Goal: Information Seeking & Learning: Learn about a topic

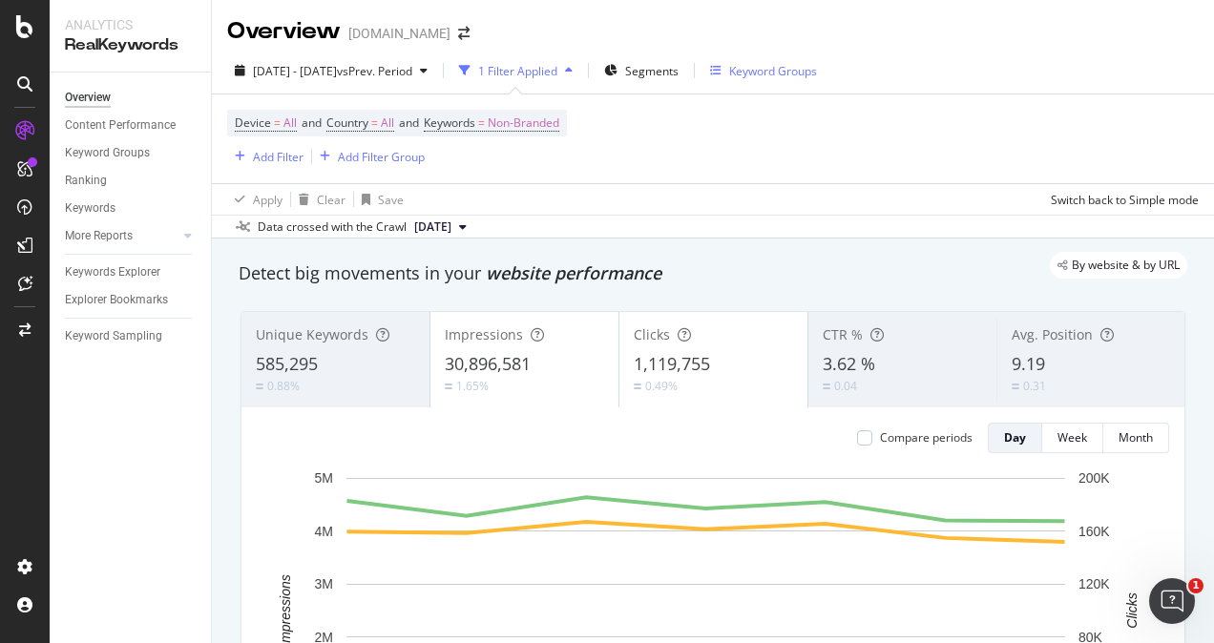
click at [774, 64] on div "Keyword Groups" at bounding box center [763, 71] width 107 height 16
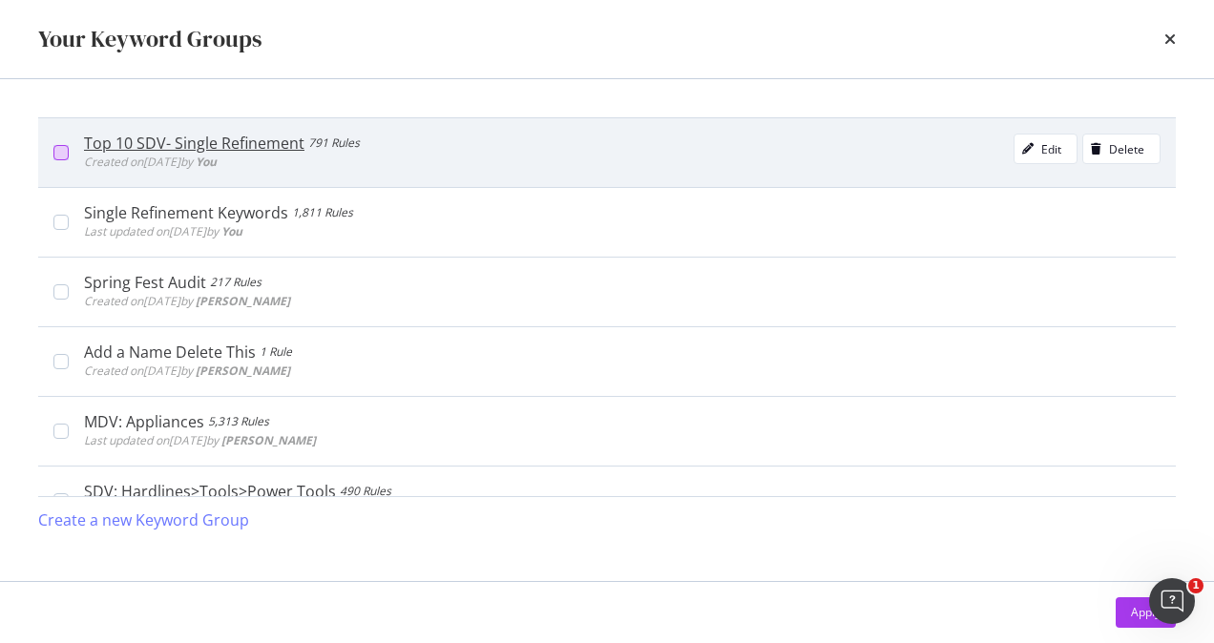
click at [63, 150] on div "modal" at bounding box center [60, 152] width 15 height 15
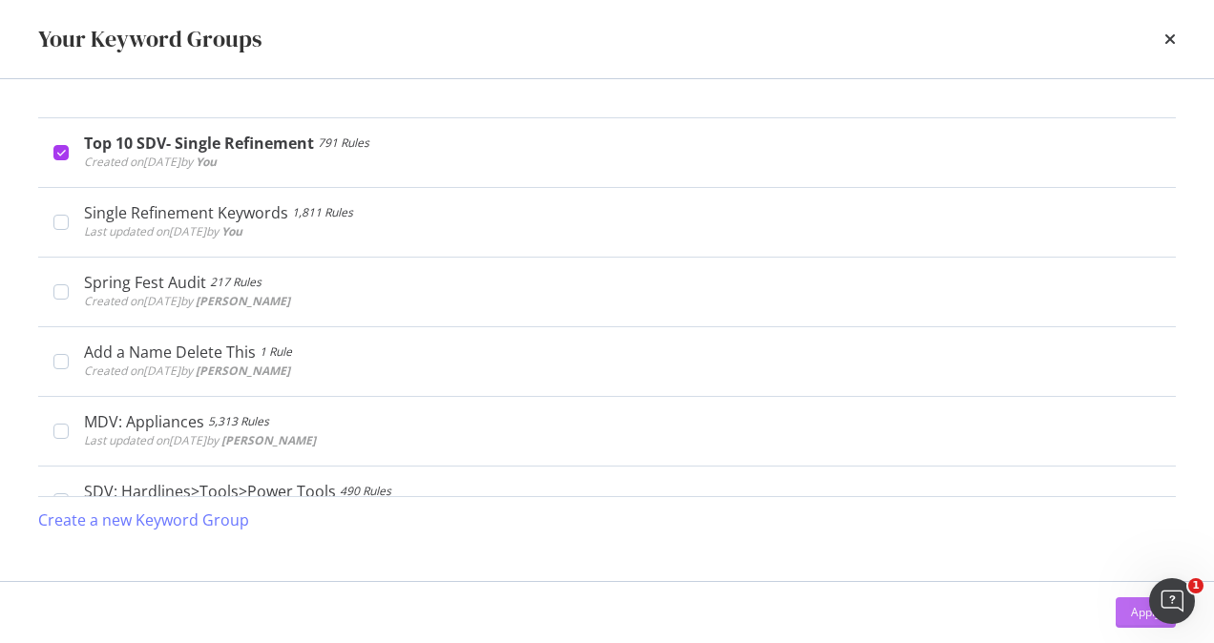
click at [1133, 610] on div "Apply" at bounding box center [1146, 612] width 30 height 16
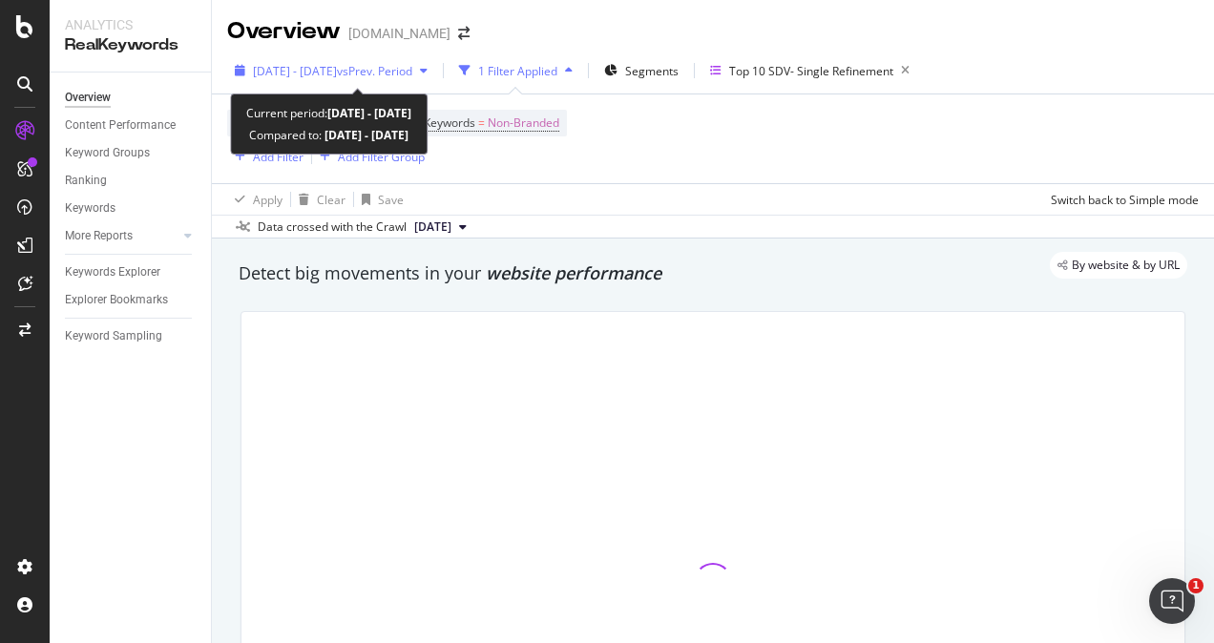
click at [409, 69] on span "vs Prev. Period" at bounding box center [374, 71] width 75 height 16
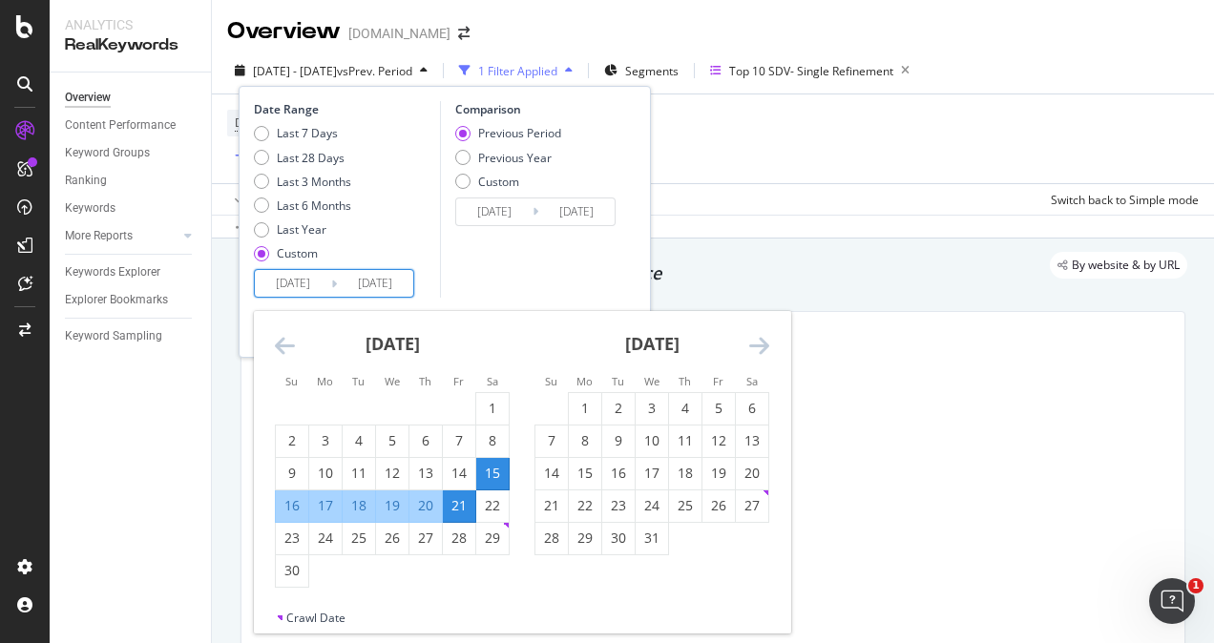
click at [328, 284] on input "[DATE]" at bounding box center [293, 283] width 76 height 27
click at [286, 345] on icon "Move backward to switch to the previous month." at bounding box center [285, 345] width 20 height 23
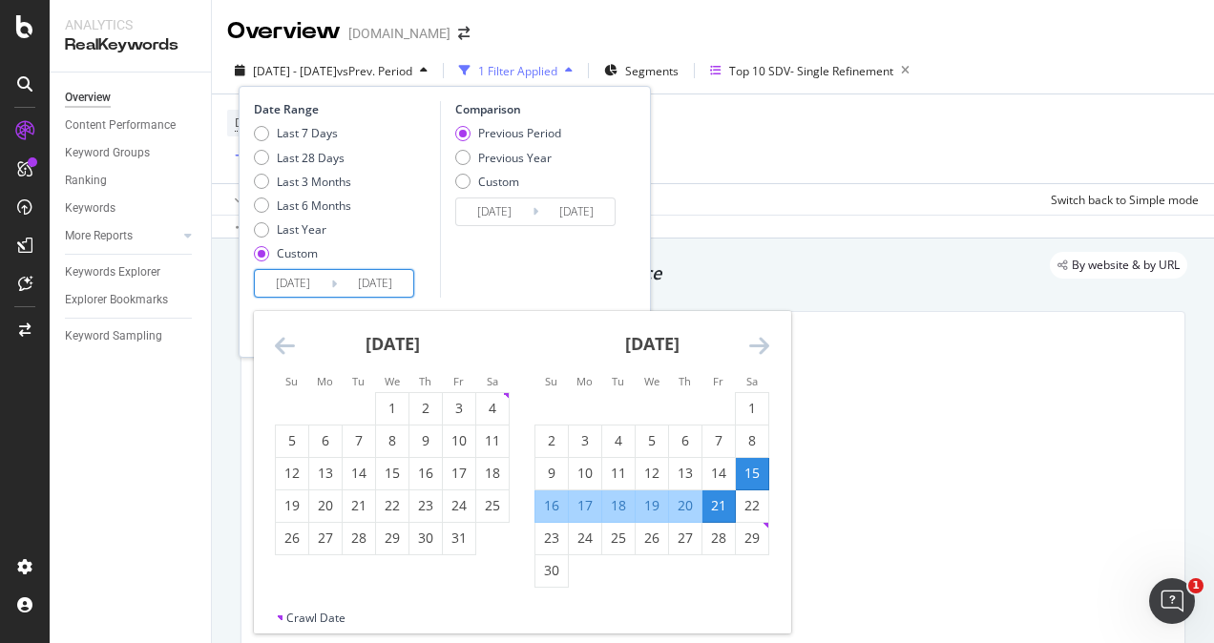
click at [286, 345] on icon "Move backward to switch to the previous month." at bounding box center [285, 345] width 20 height 23
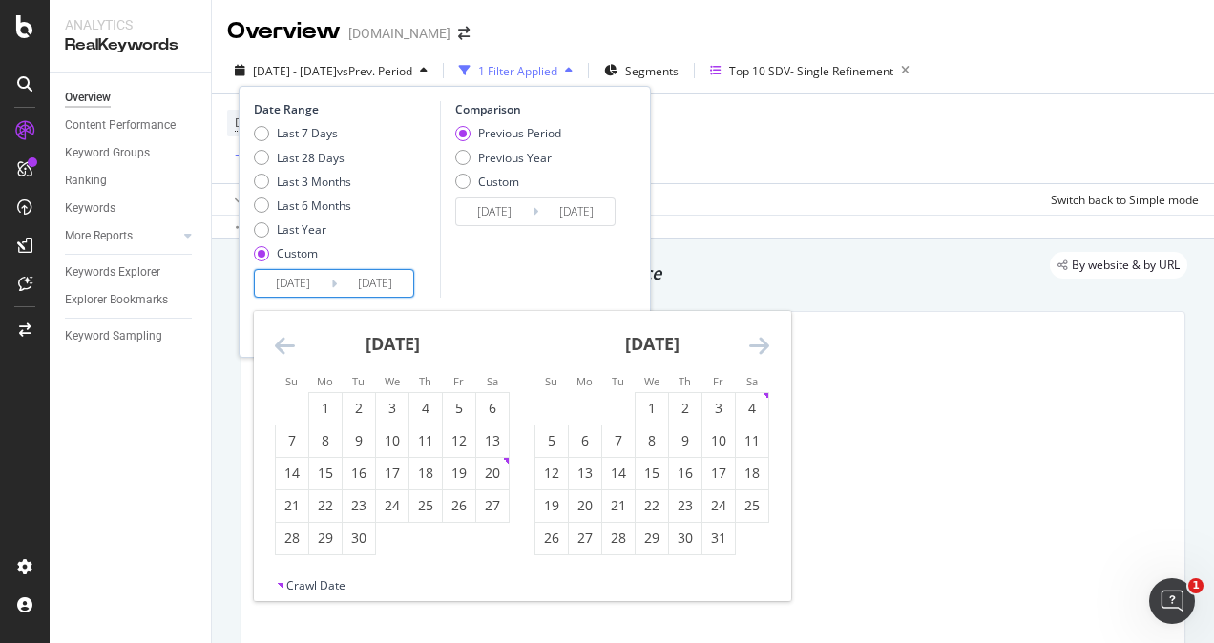
click at [756, 348] on icon "Move forward to switch to the next month." at bounding box center [759, 345] width 20 height 23
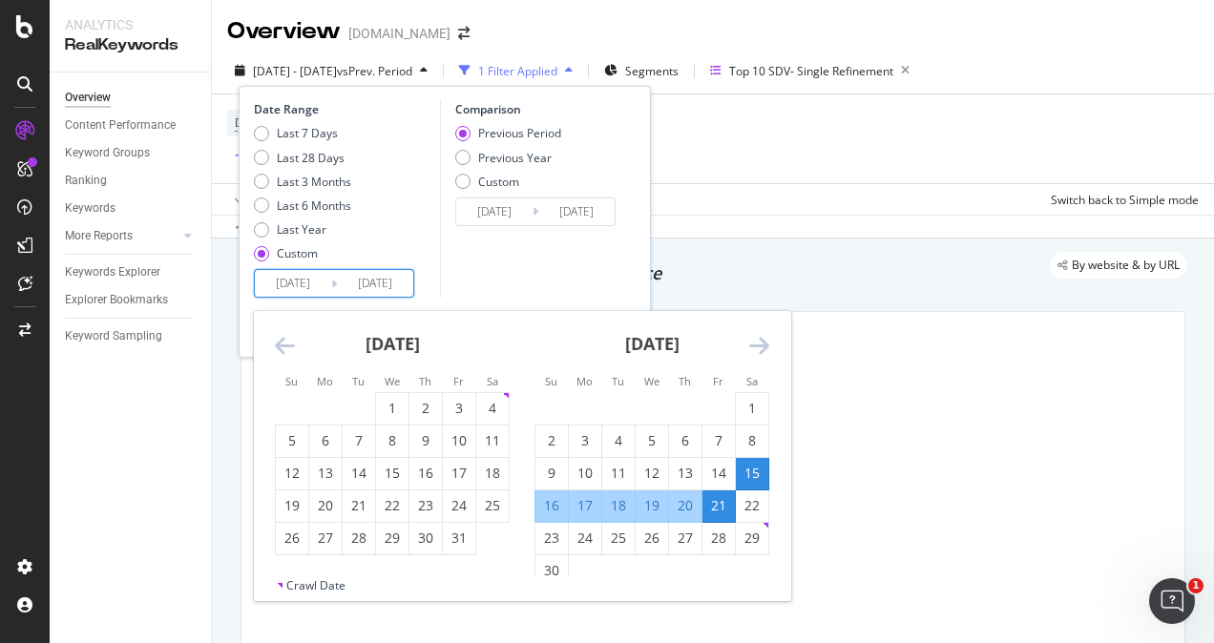
click at [756, 348] on icon "Move forward to switch to the next month." at bounding box center [759, 345] width 20 height 23
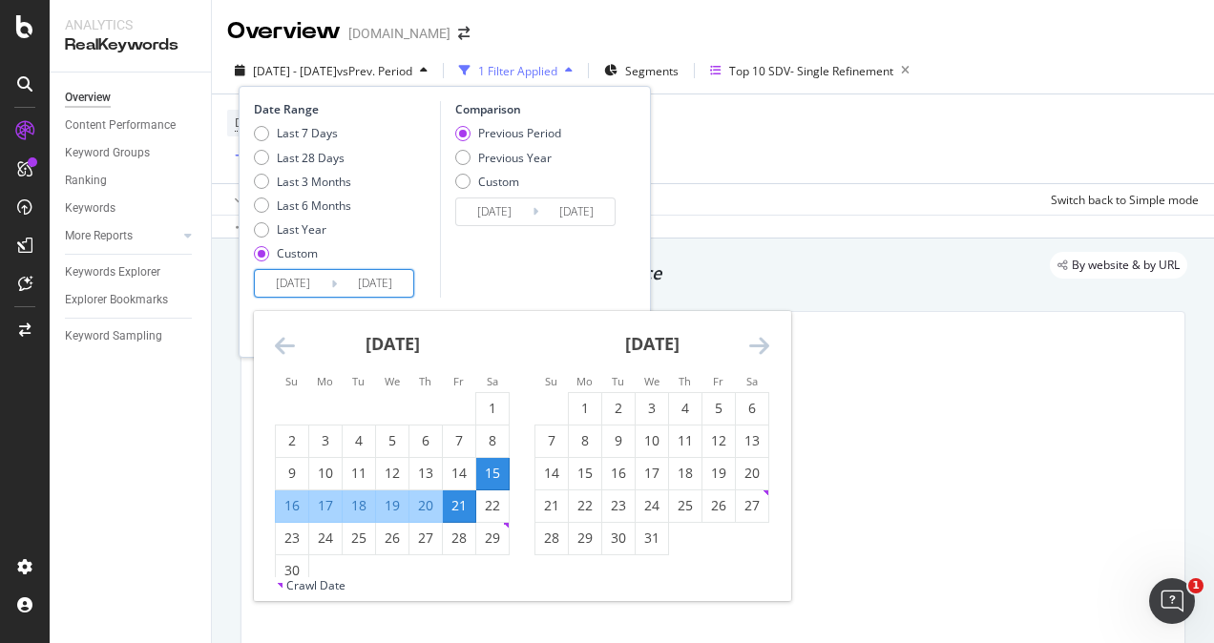
click at [756, 348] on icon "Move forward to switch to the next month." at bounding box center [759, 345] width 20 height 23
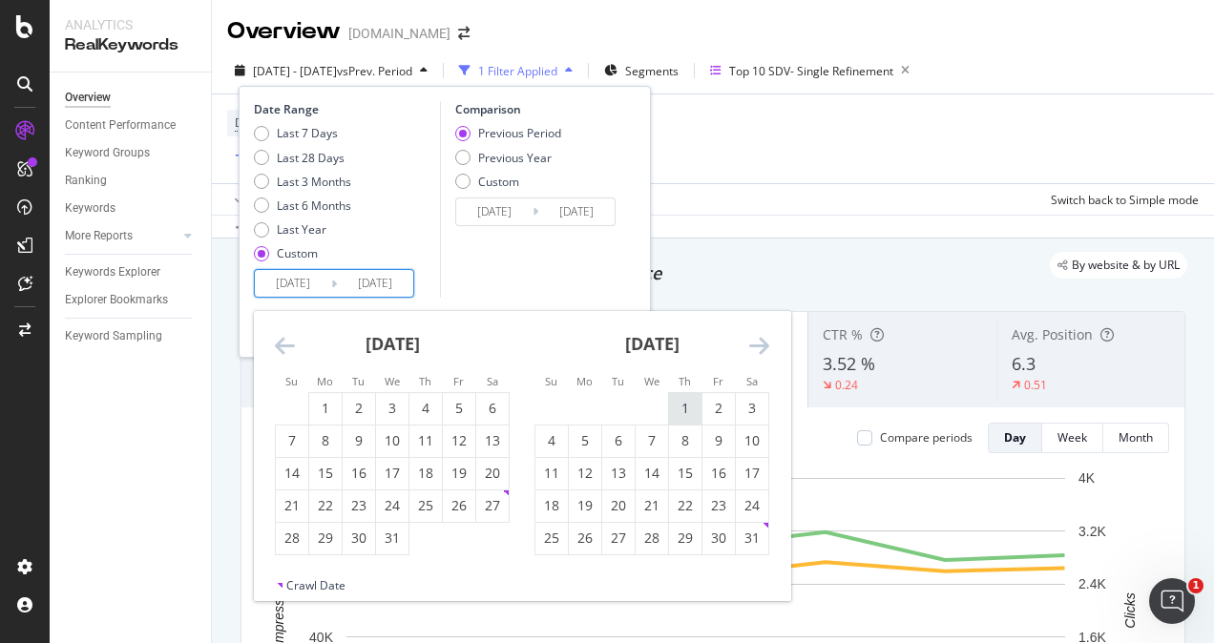
click at [681, 402] on div "1" at bounding box center [685, 408] width 32 height 19
type input "[DATE]"
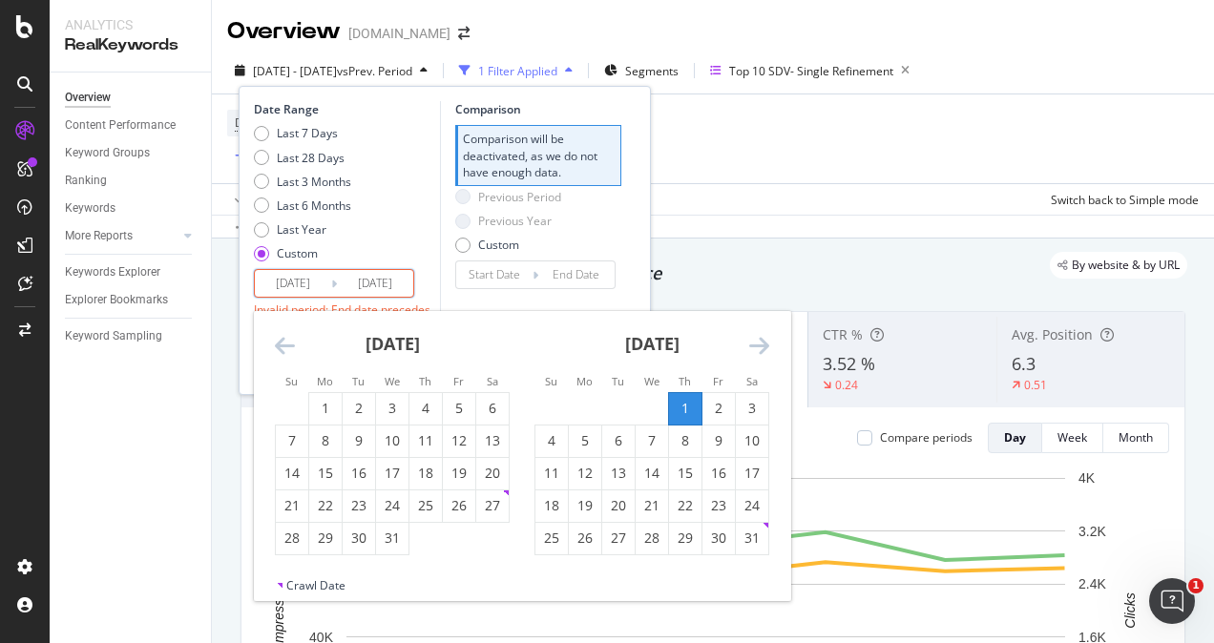
click at [750, 537] on div "31" at bounding box center [752, 538] width 32 height 19
type input "[DATE]"
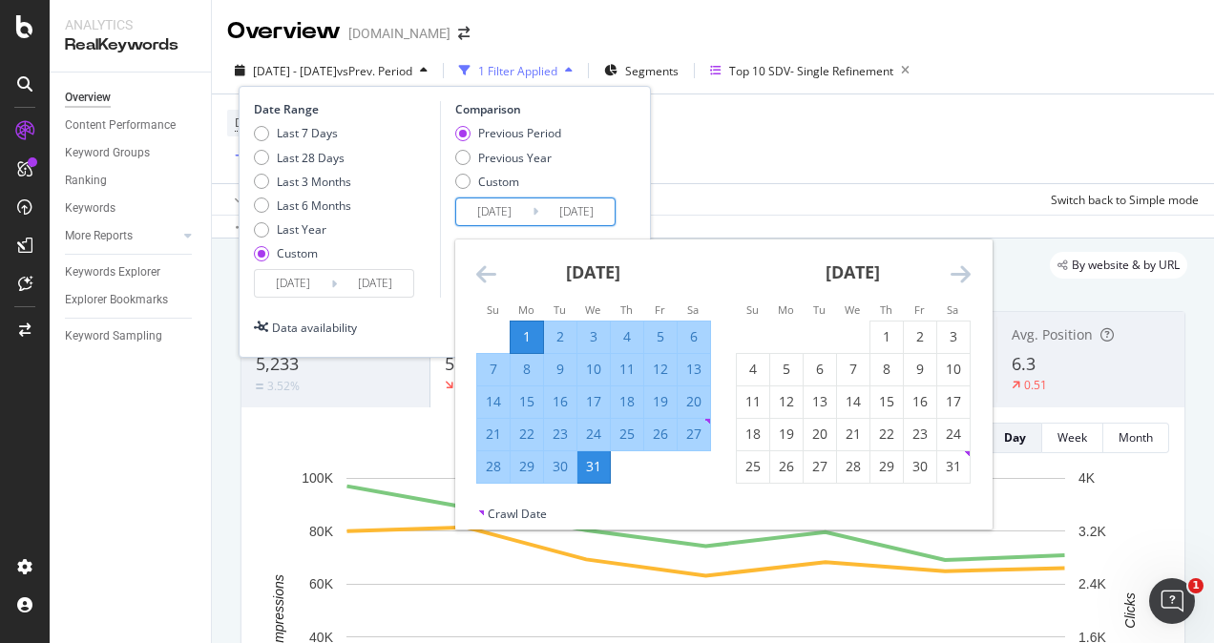
click at [565, 218] on input "[DATE]" at bounding box center [576, 212] width 76 height 27
click at [891, 327] on div "1" at bounding box center [886, 336] width 32 height 19
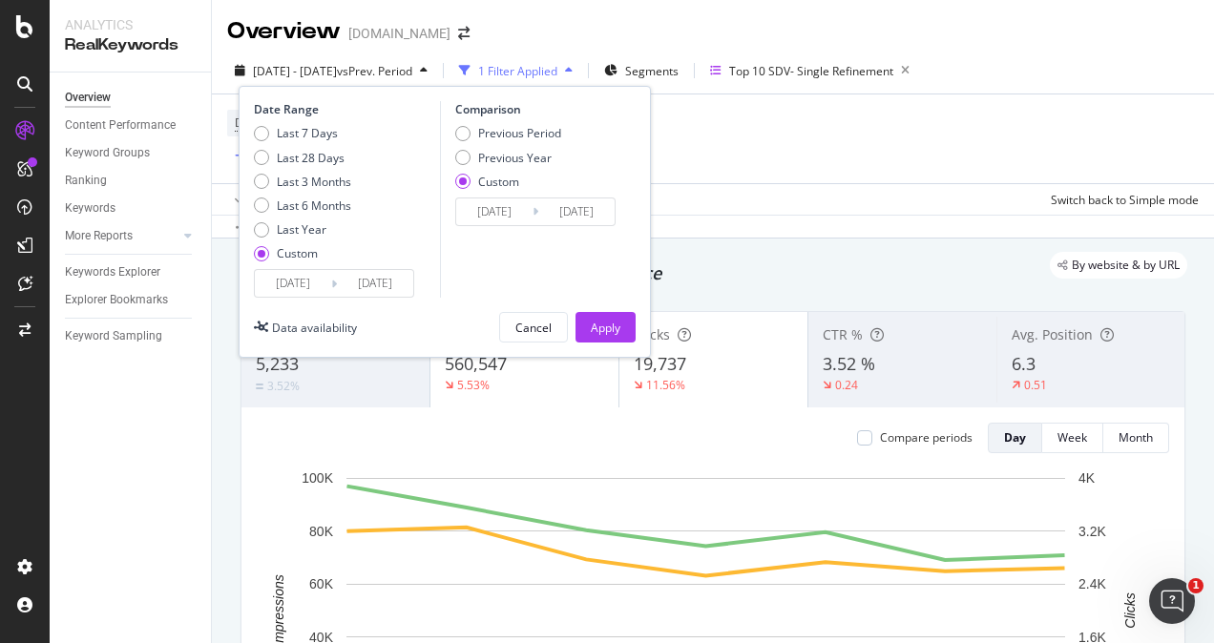
click at [550, 221] on input "[DATE]" at bounding box center [576, 212] width 76 height 27
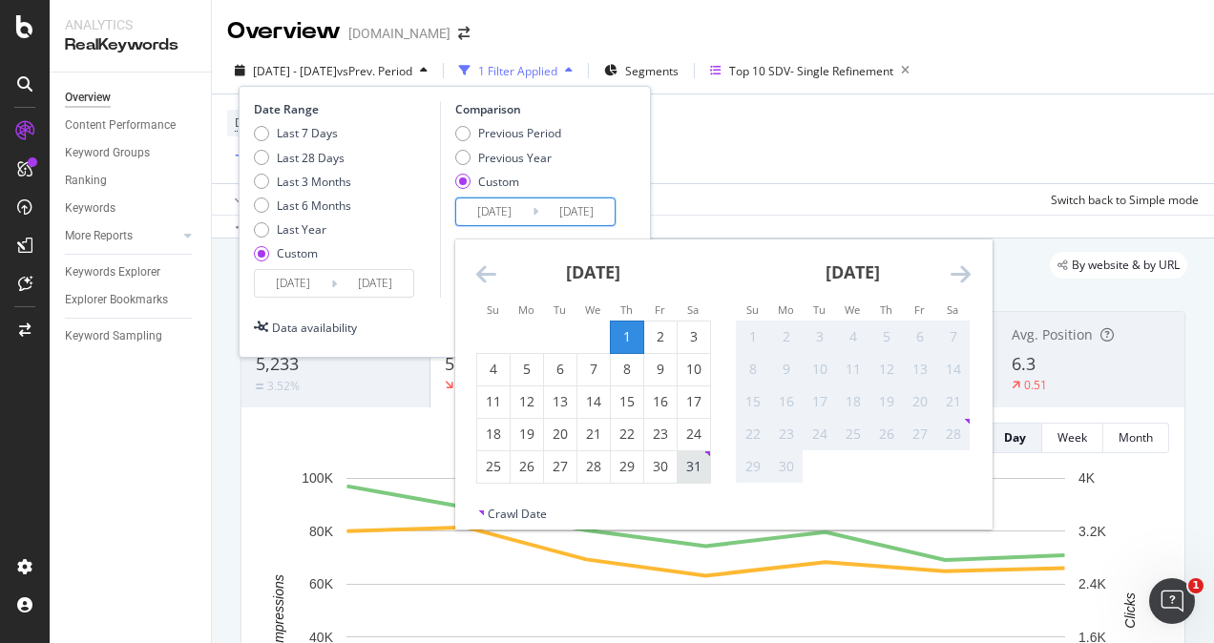
click at [693, 468] on div "31" at bounding box center [694, 466] width 32 height 19
type input "[DATE]"
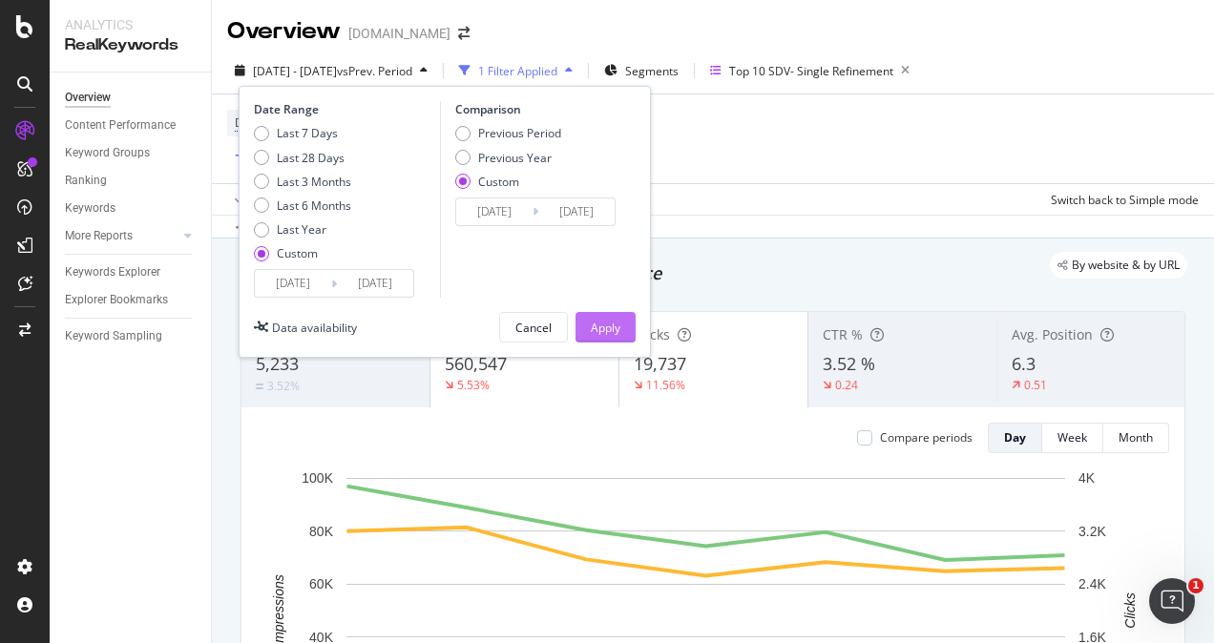
click at [599, 333] on div "Apply" at bounding box center [606, 328] width 30 height 16
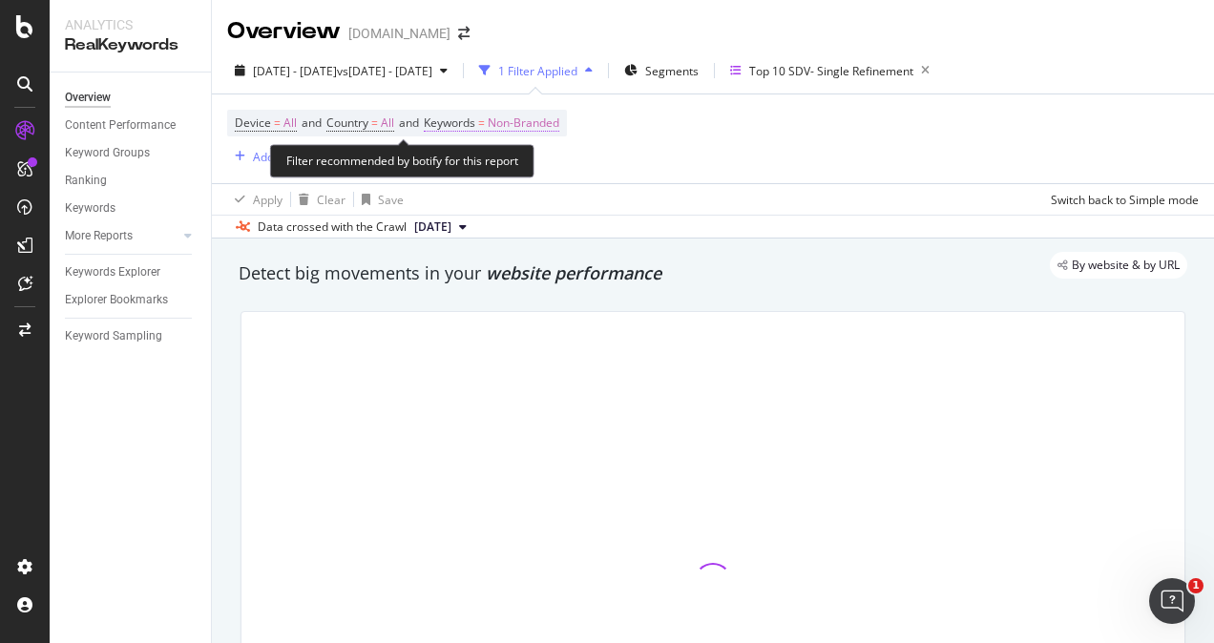
click at [511, 121] on span "Non-Branded" at bounding box center [524, 123] width 72 height 27
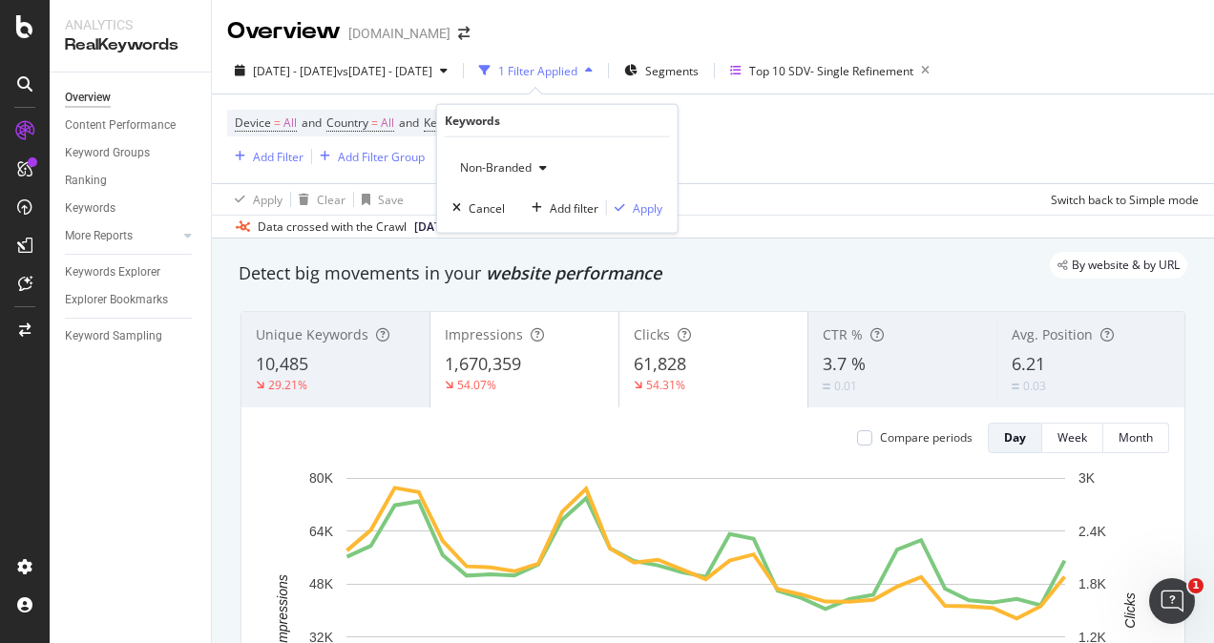
click at [773, 158] on div "Device = All and Country = All and Keywords = Non-Branded Add Filter Add Filter…" at bounding box center [713, 138] width 972 height 89
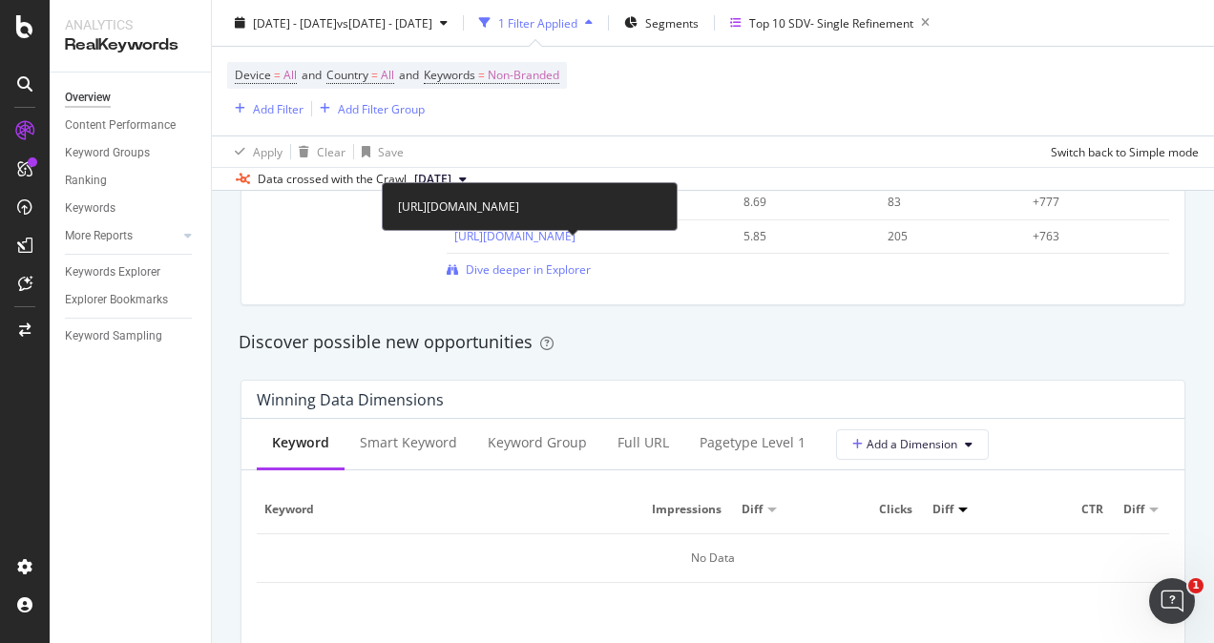
scroll to position [1527, 0]
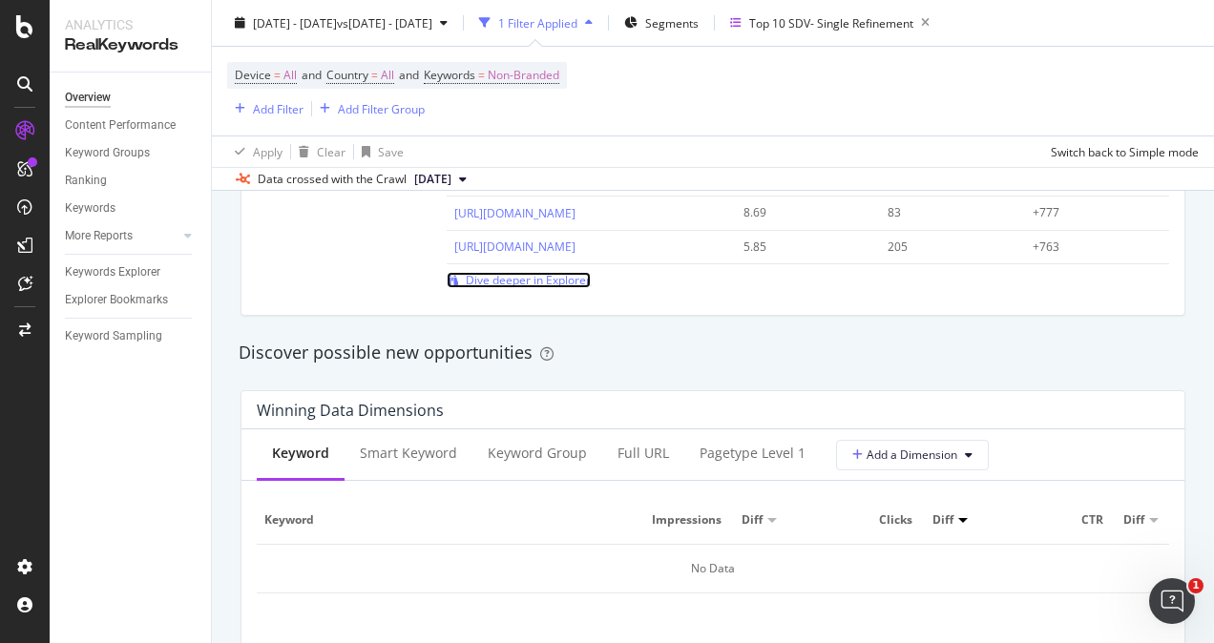
click at [532, 282] on span "Dive deeper in Explorer" at bounding box center [528, 280] width 125 height 16
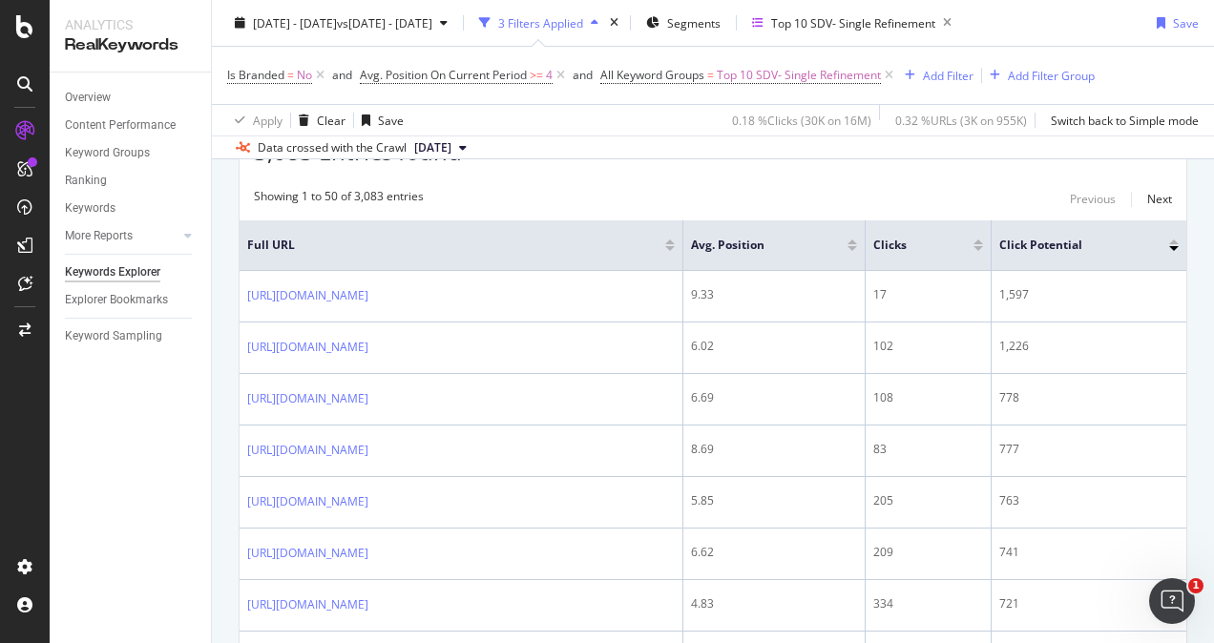
scroll to position [382, 0]
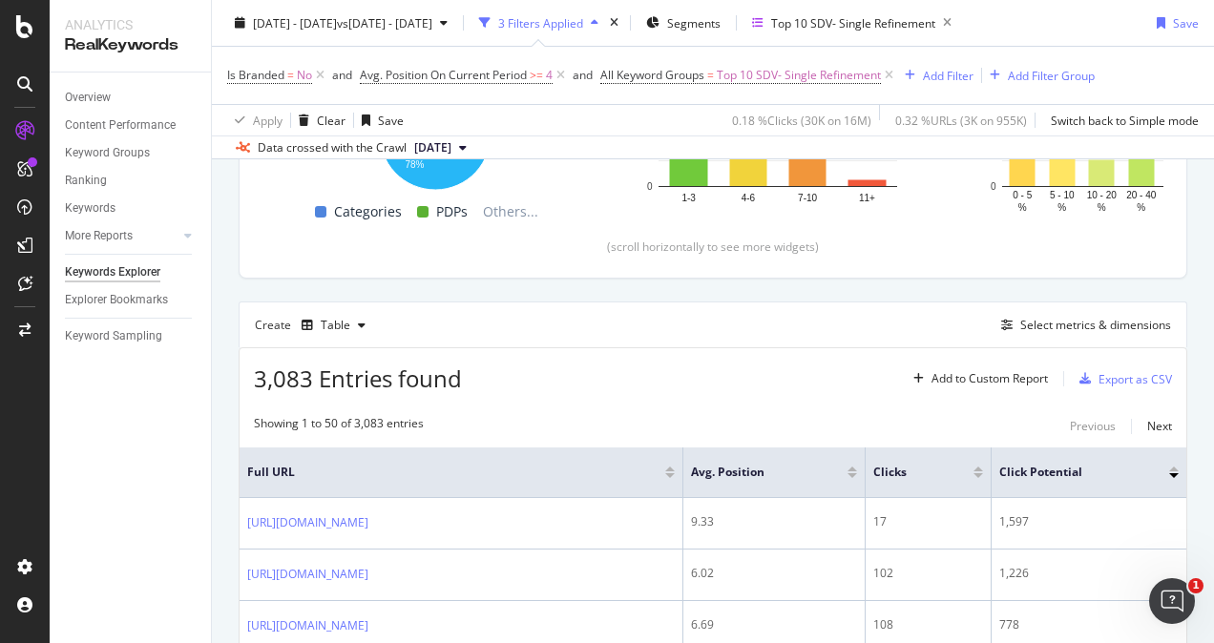
click at [1169, 473] on div at bounding box center [1174, 475] width 10 height 5
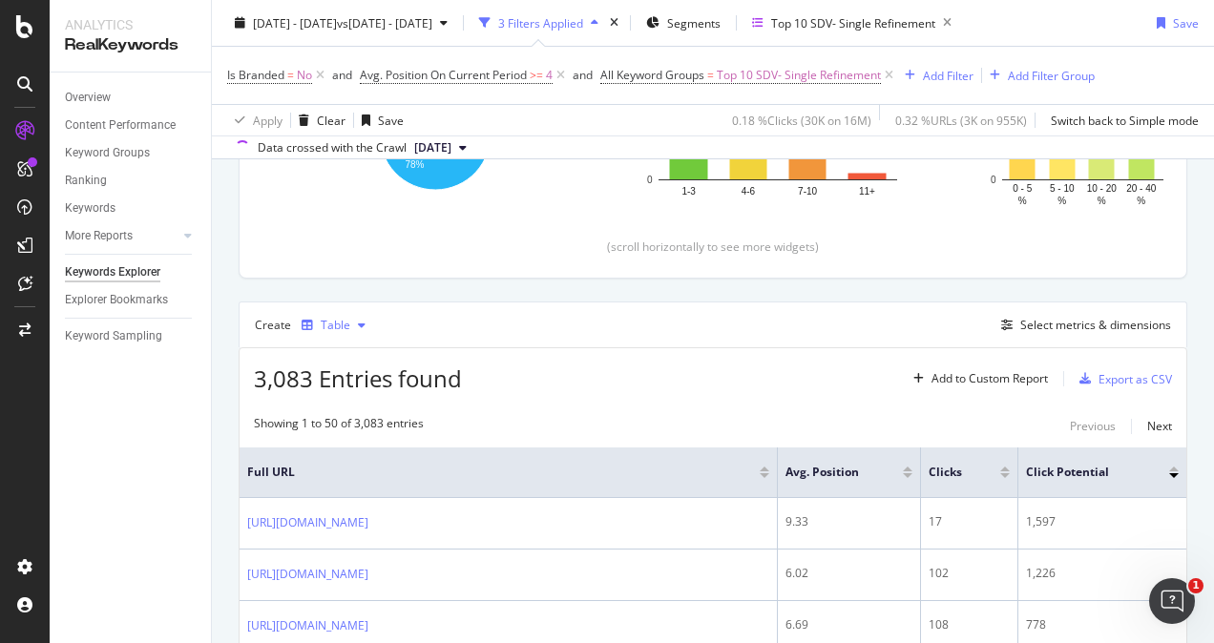
click at [353, 329] on div "Table" at bounding box center [333, 325] width 79 height 29
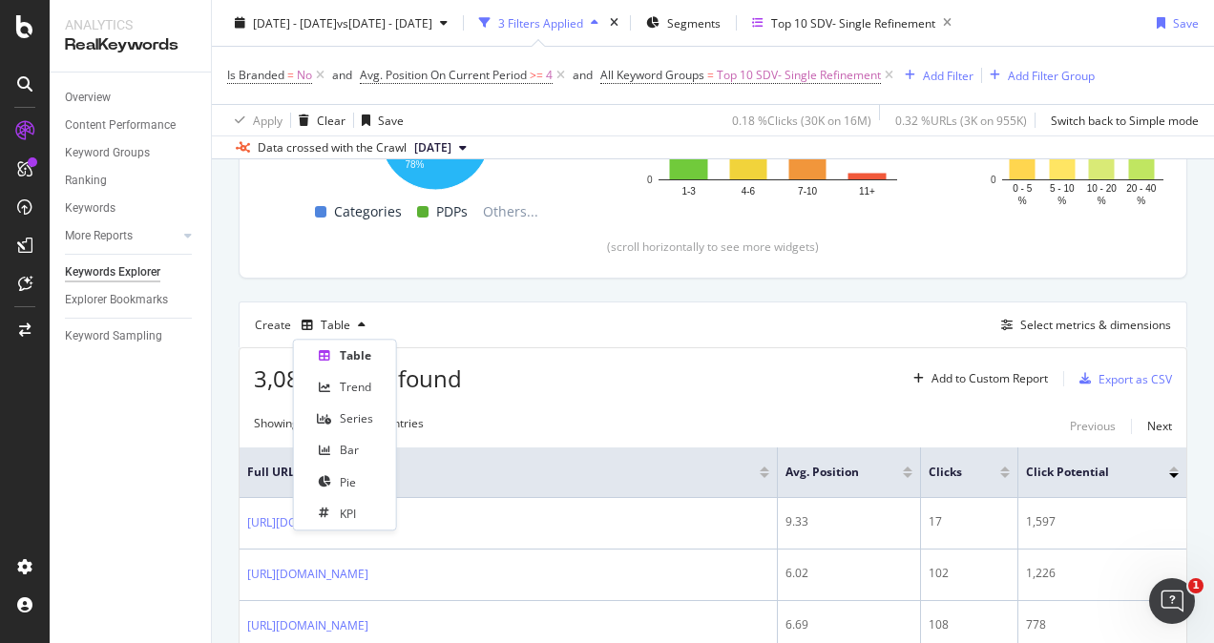
click at [458, 315] on div "Create Table Select metrics & dimensions" at bounding box center [713, 325] width 949 height 46
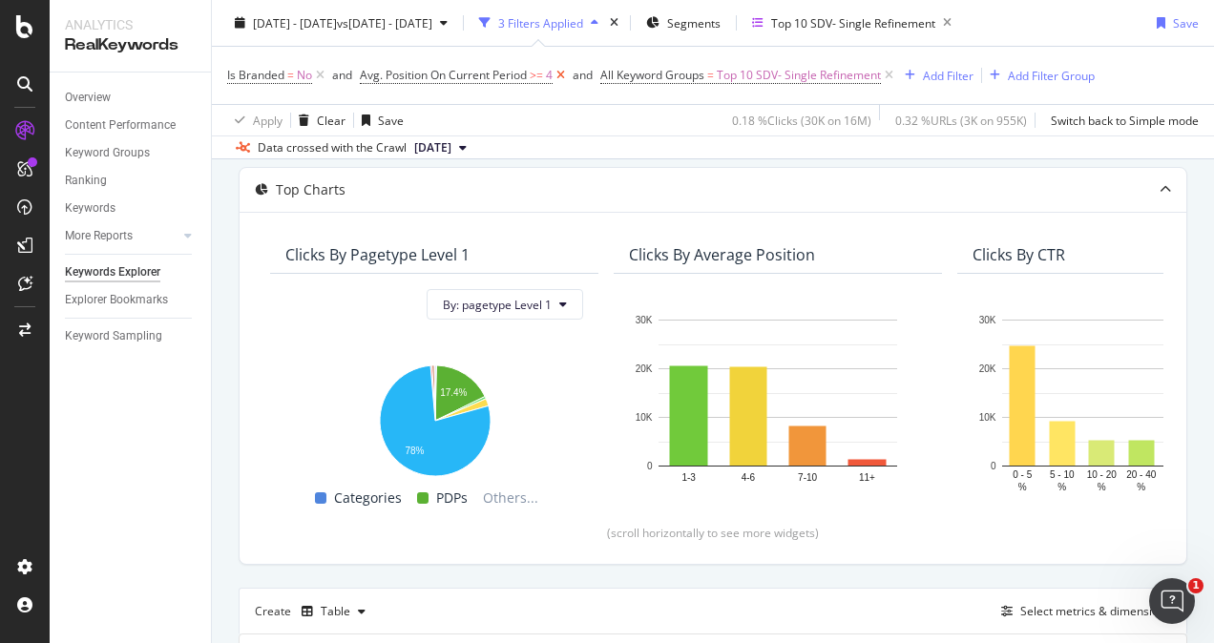
click at [562, 75] on icon at bounding box center [561, 75] width 16 height 19
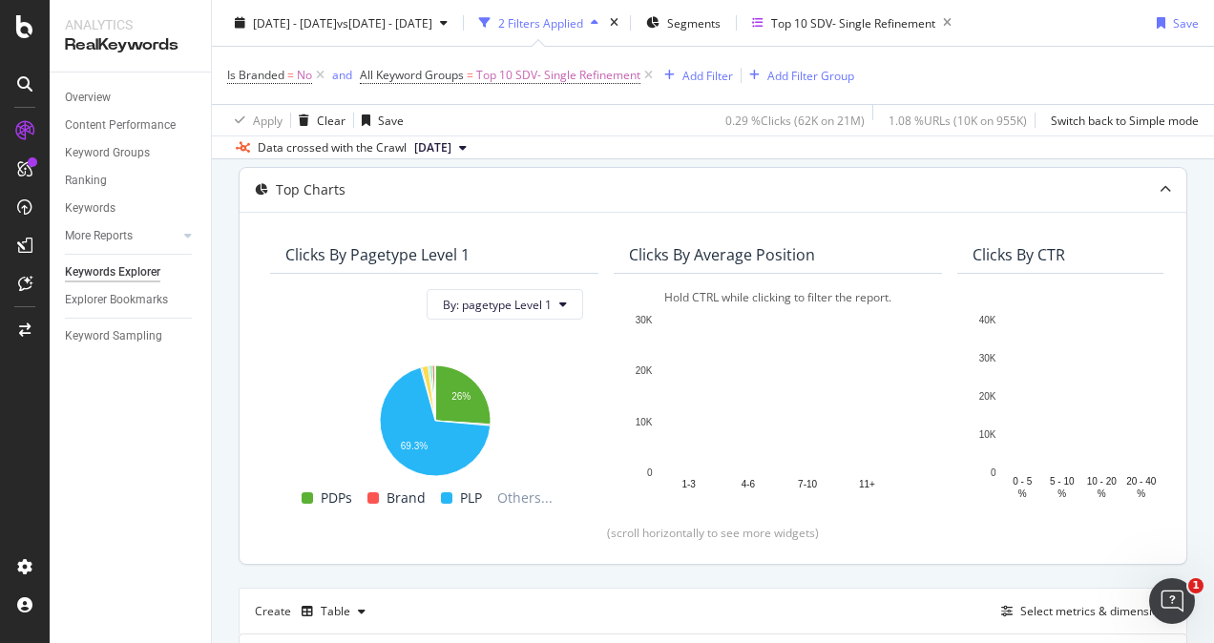
drag, startPoint x: 741, startPoint y: 487, endPoint x: 676, endPoint y: 499, distance: 66.1
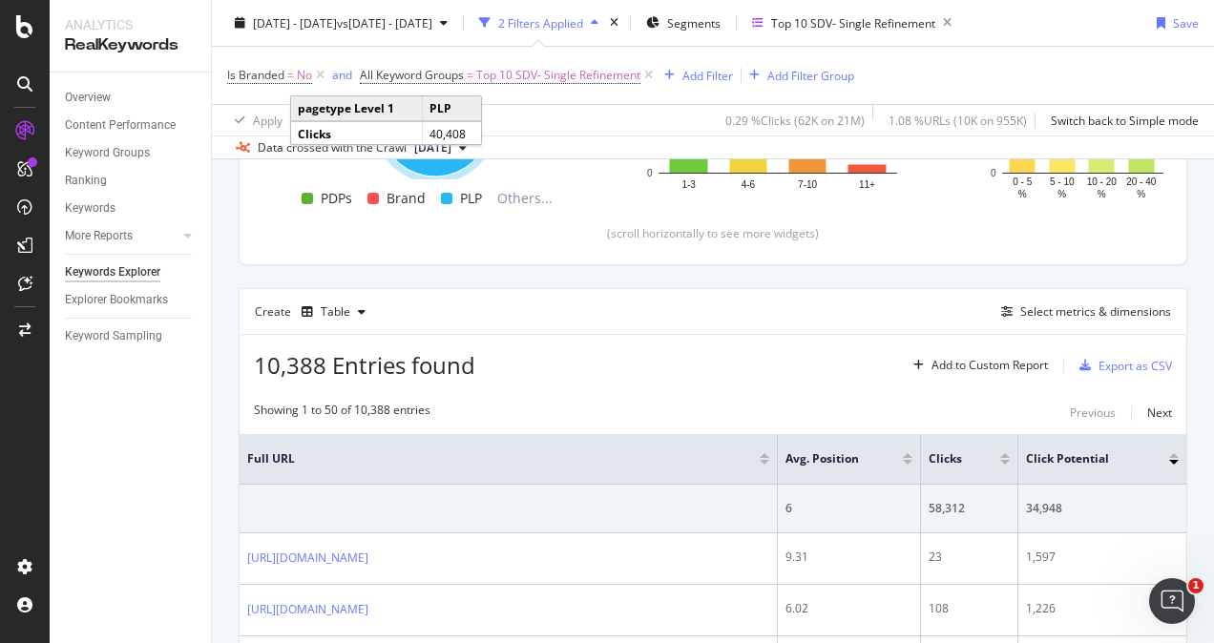
scroll to position [382, 0]
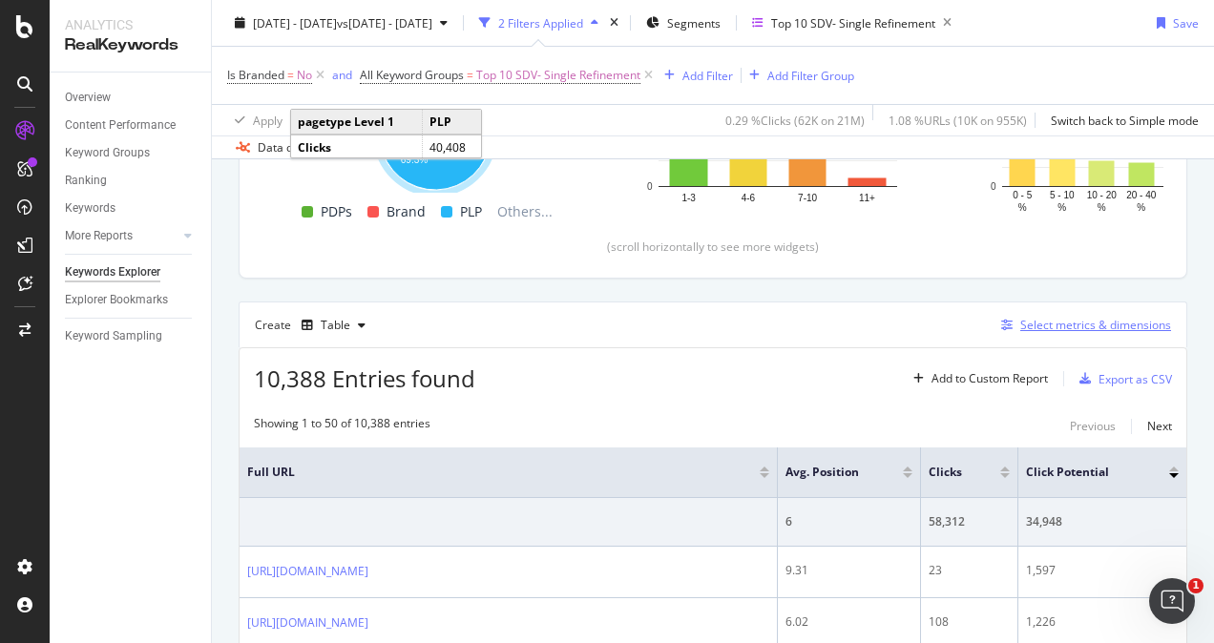
click at [1038, 320] on div "Select metrics & dimensions" at bounding box center [1095, 325] width 151 height 16
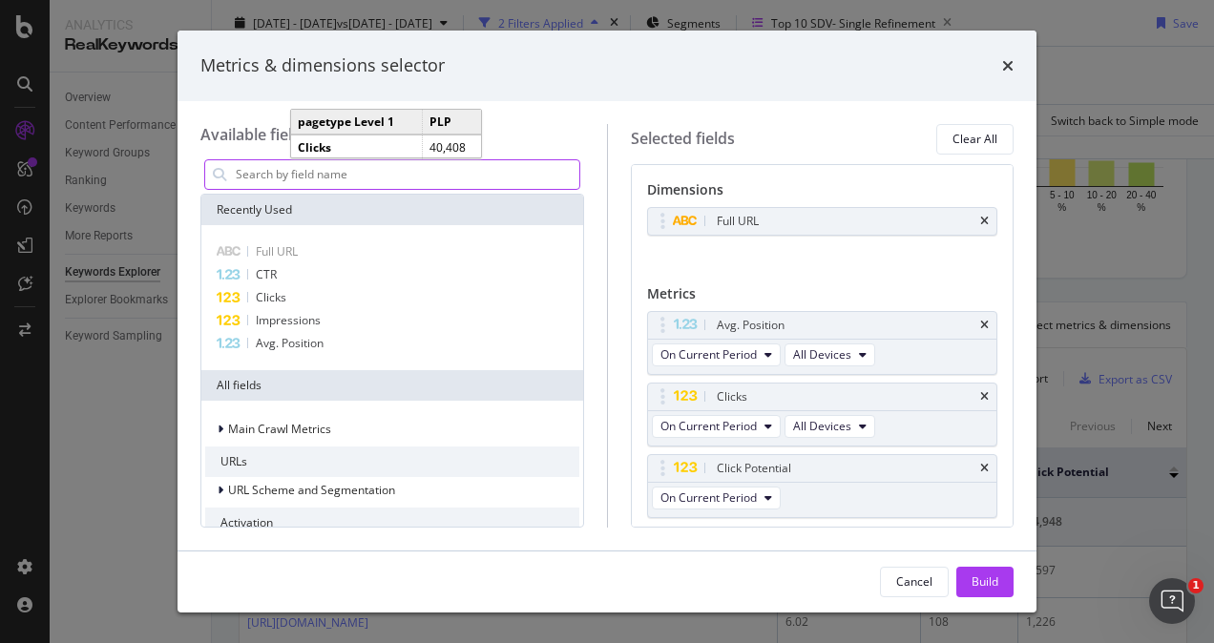
click at [285, 178] on input "modal" at bounding box center [406, 174] width 345 height 29
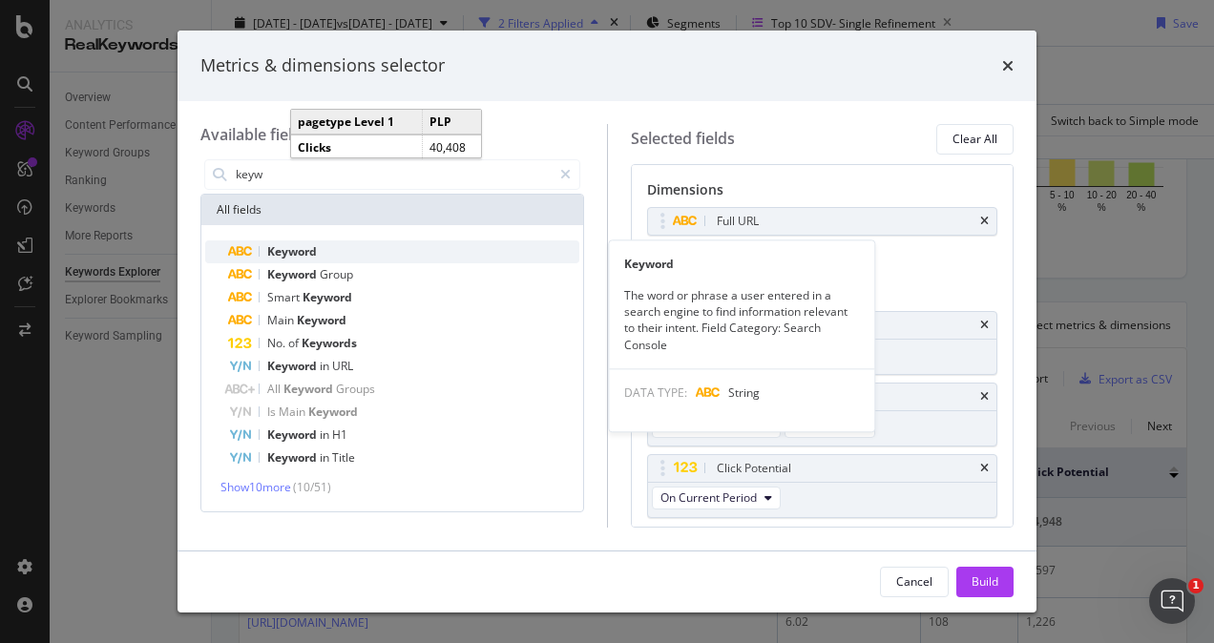
type input "keyw"
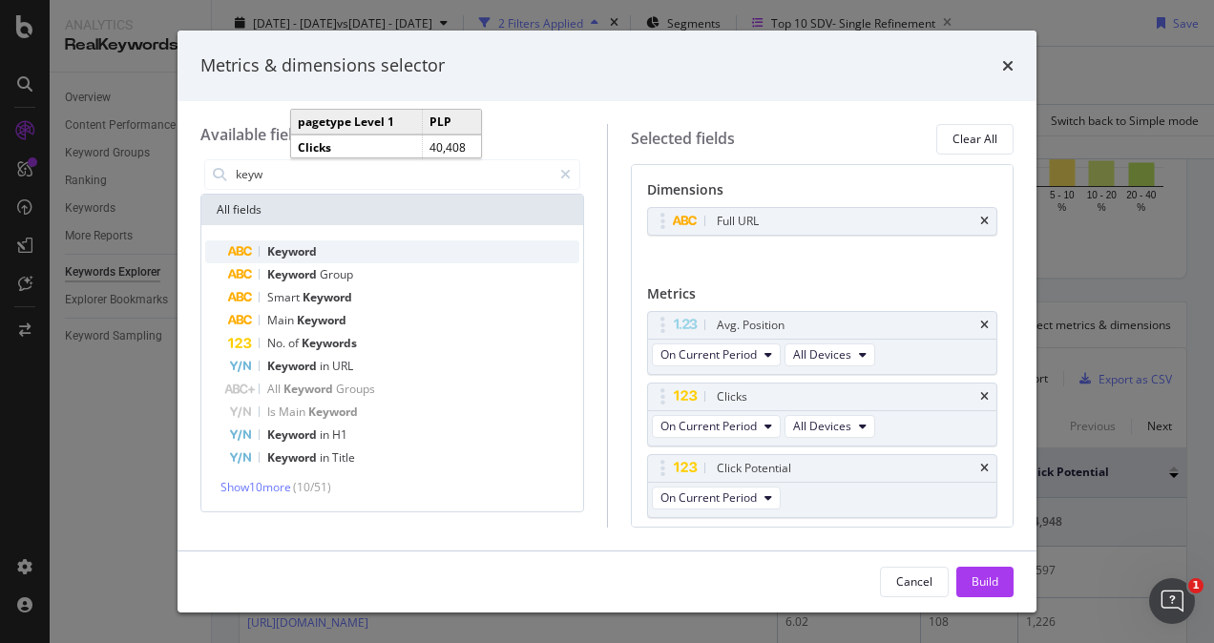
click at [290, 257] on span "Keyword" at bounding box center [292, 251] width 50 height 16
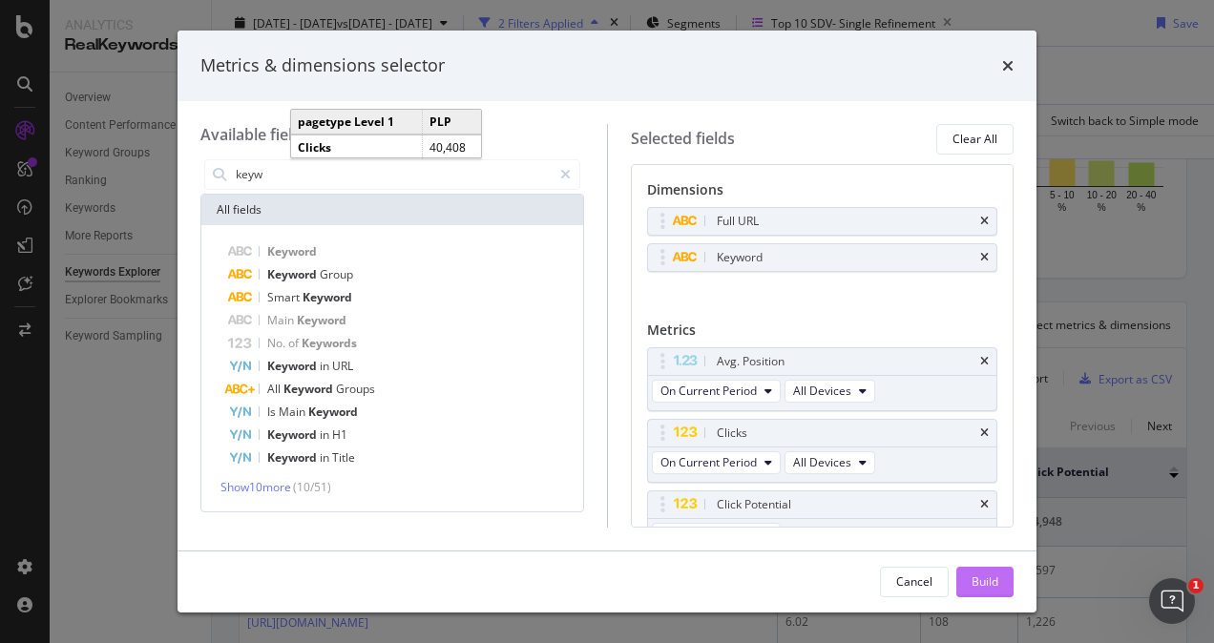
click at [987, 583] on div "Build" at bounding box center [985, 582] width 27 height 16
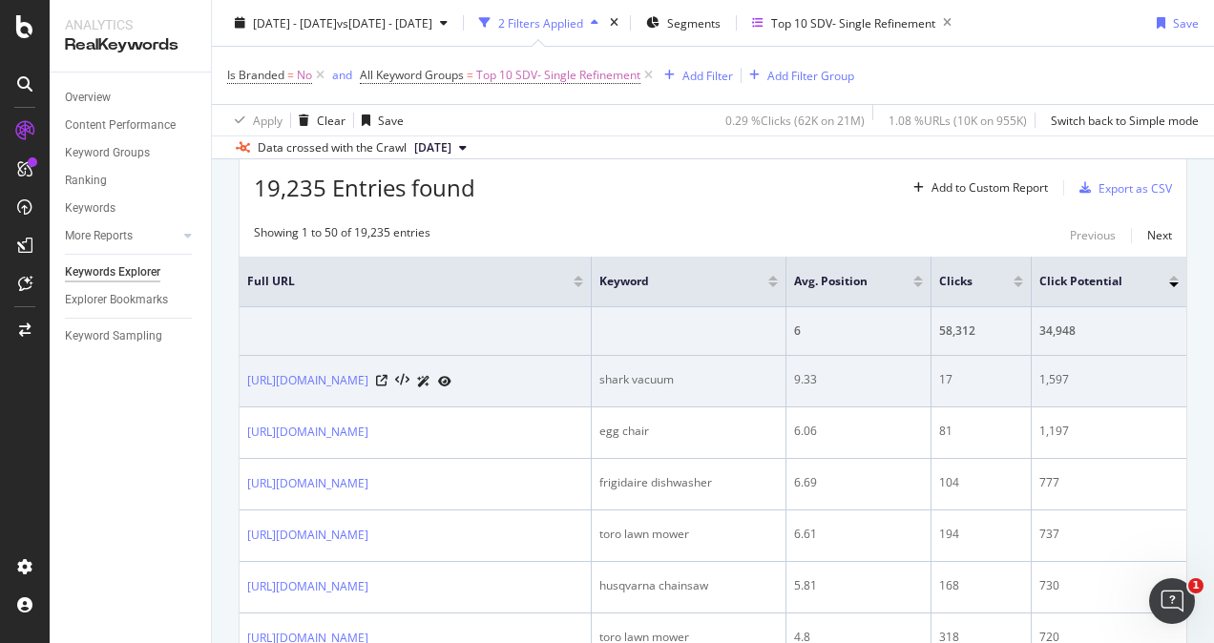
scroll to position [0, 64]
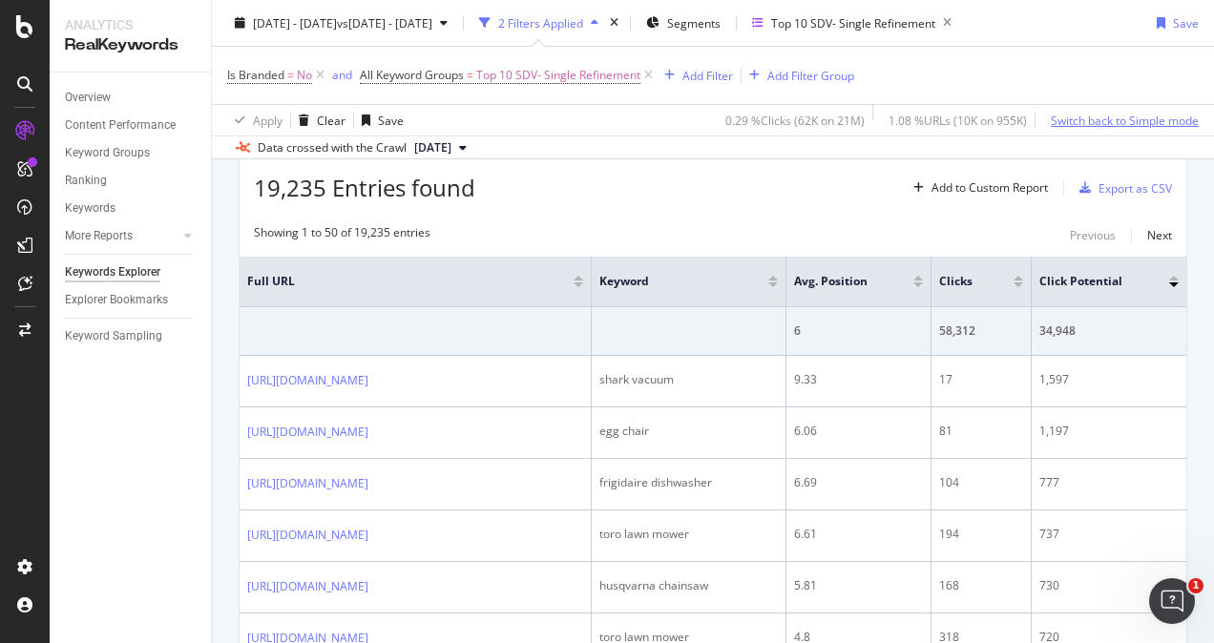
click at [1102, 115] on div "Switch back to Simple mode" at bounding box center [1125, 120] width 148 height 16
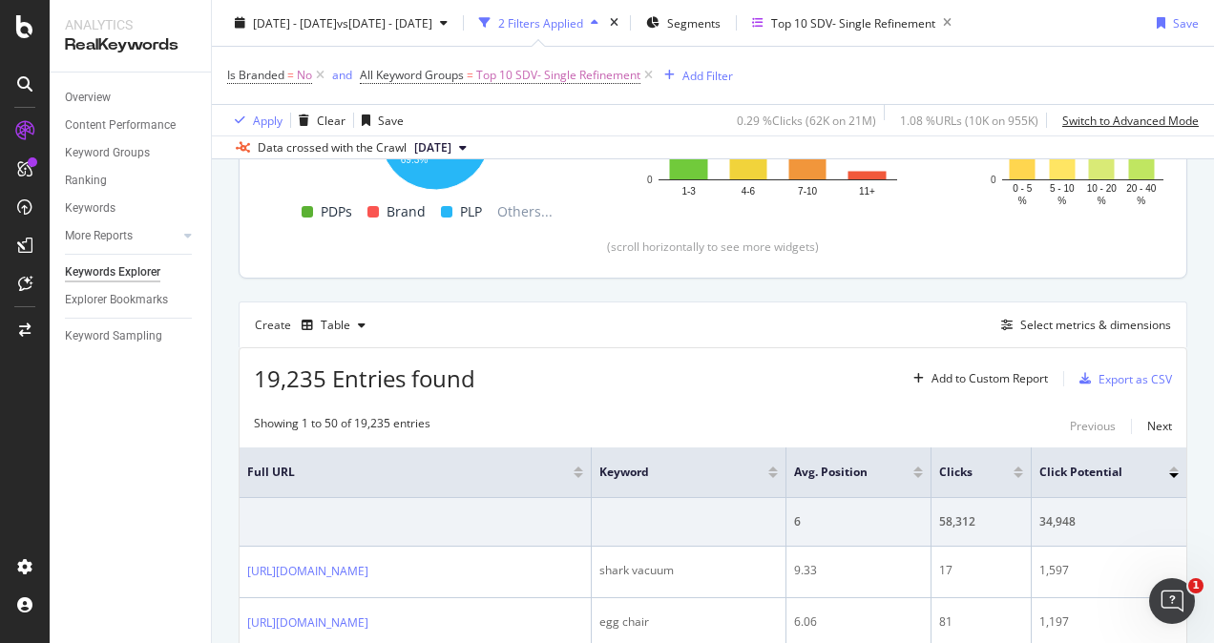
scroll to position [382, 0]
click at [1050, 328] on div "Select metrics & dimensions" at bounding box center [1095, 325] width 151 height 16
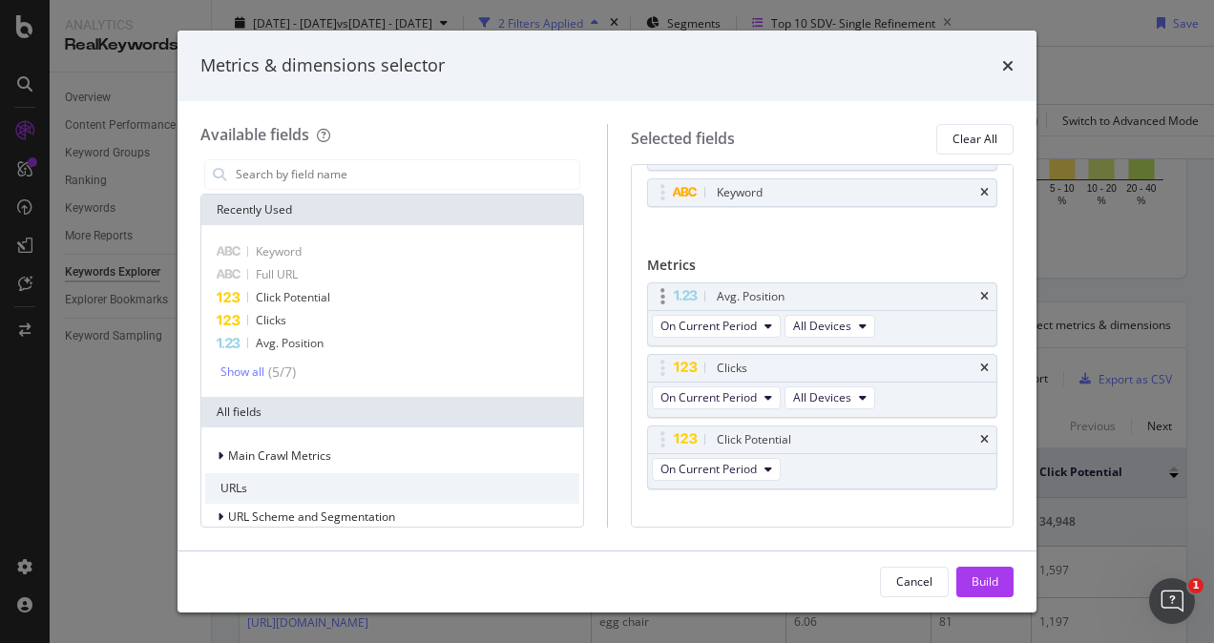
scroll to position [86, 0]
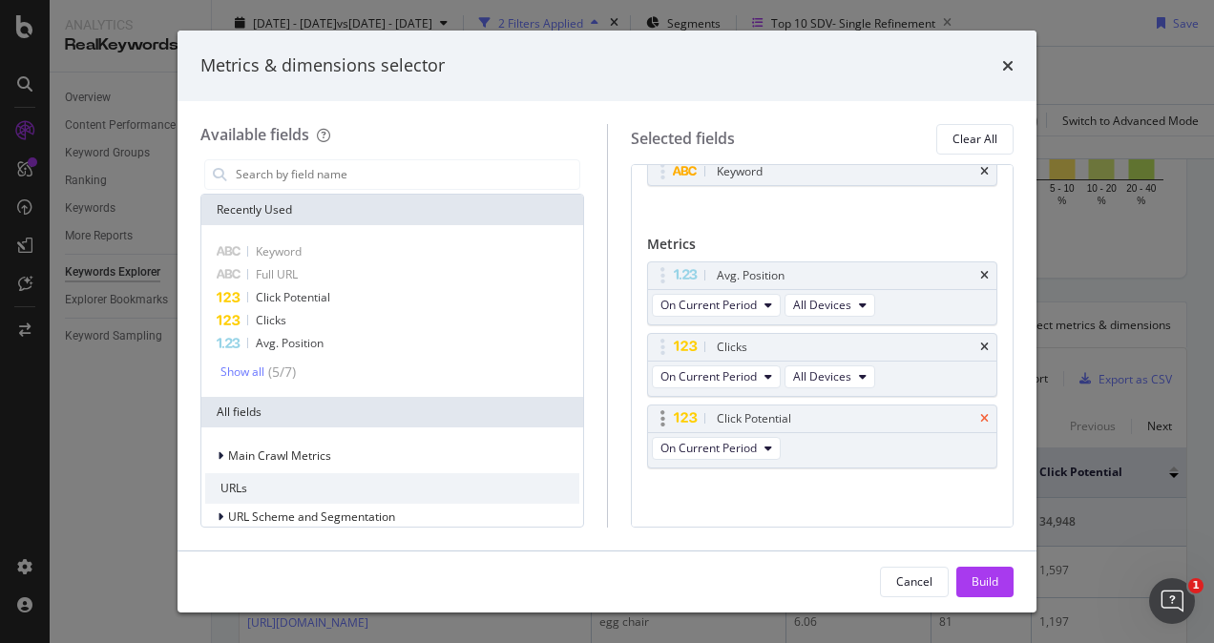
click at [980, 413] on icon "times" at bounding box center [984, 418] width 9 height 11
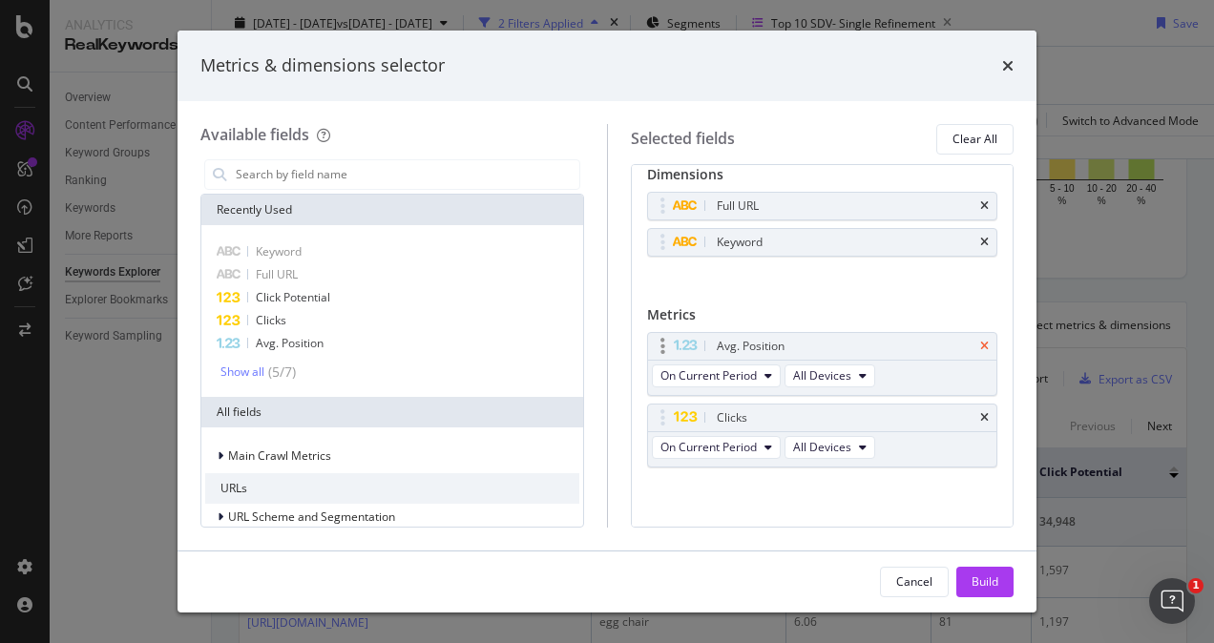
click at [980, 342] on icon "times" at bounding box center [984, 346] width 9 height 11
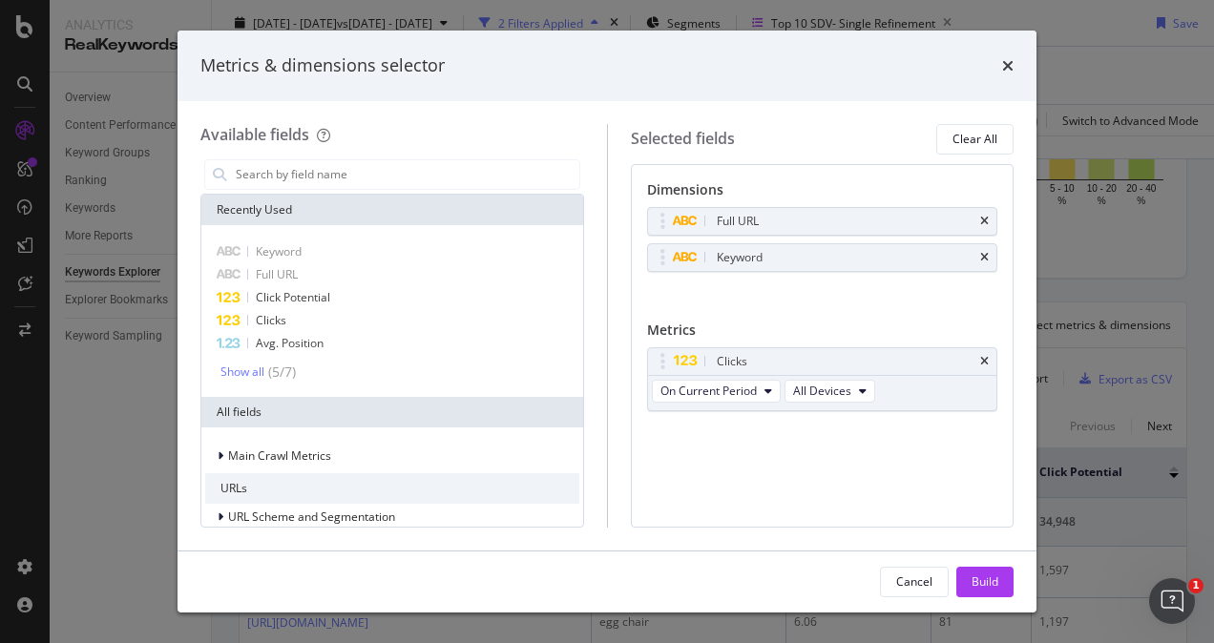
scroll to position [0, 0]
click at [294, 174] on input "modal" at bounding box center [406, 174] width 345 height 29
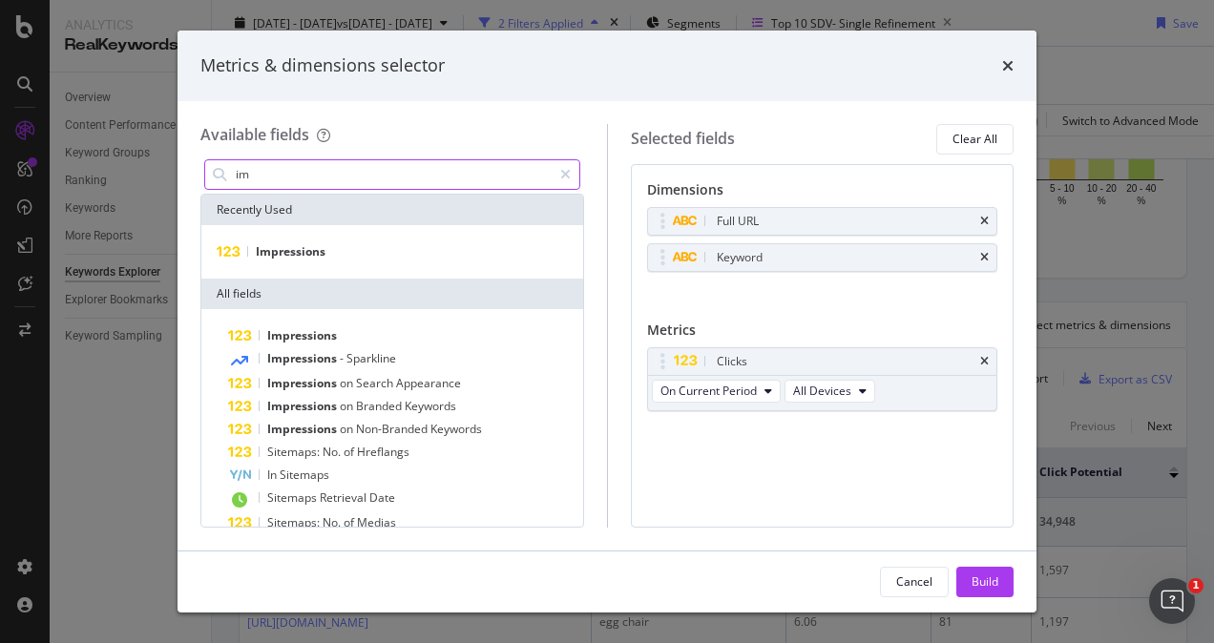
type input "i"
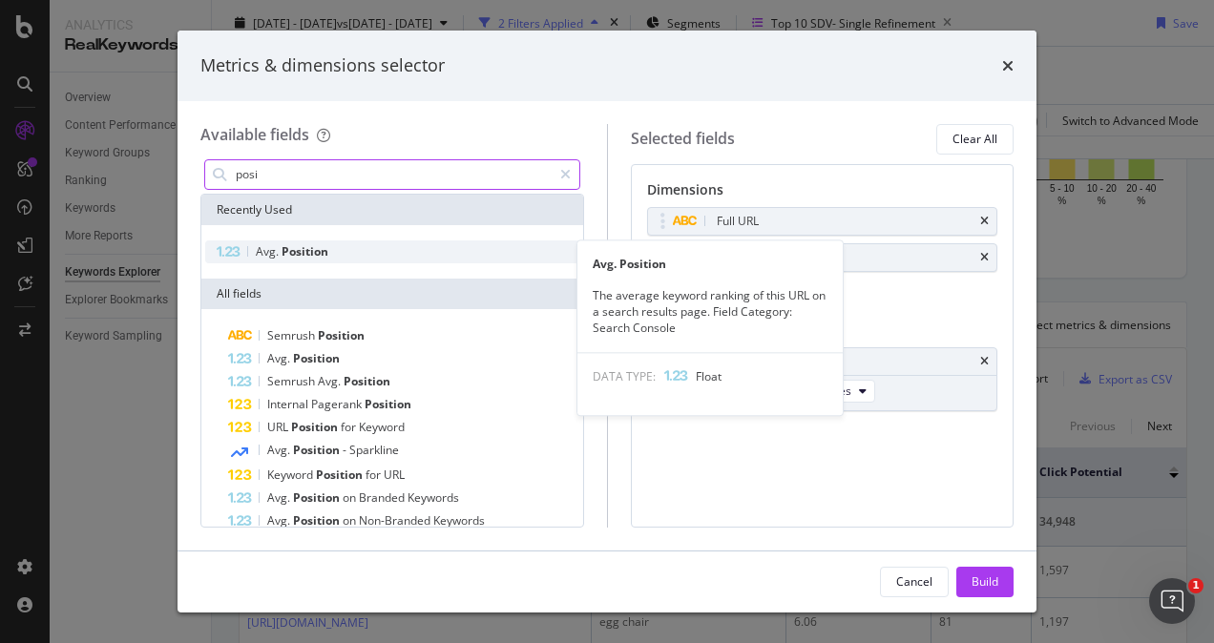
type input "posi"
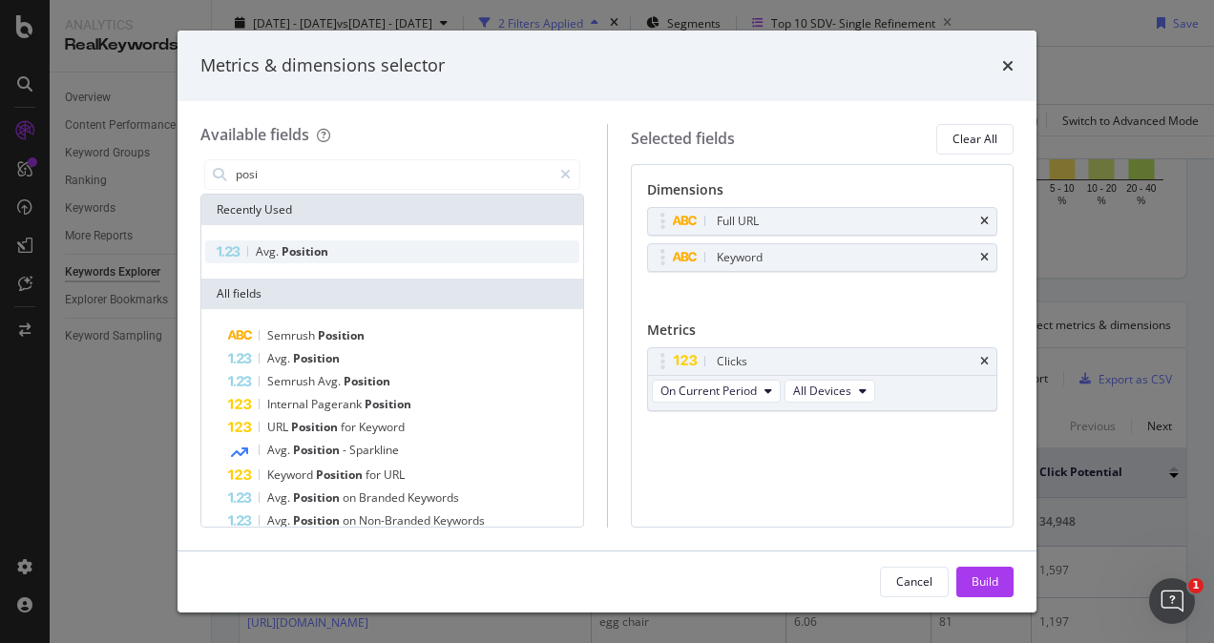
click at [276, 248] on span "Avg." at bounding box center [269, 251] width 26 height 16
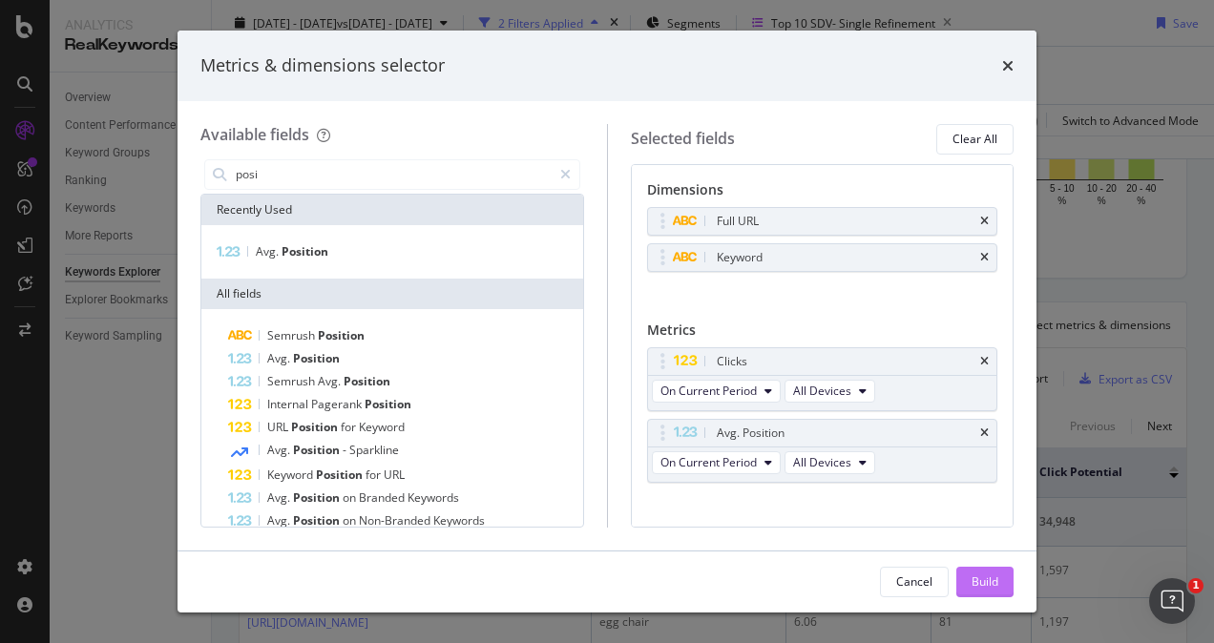
click at [970, 580] on button "Build" at bounding box center [984, 582] width 57 height 31
